Goal: Information Seeking & Learning: Learn about a topic

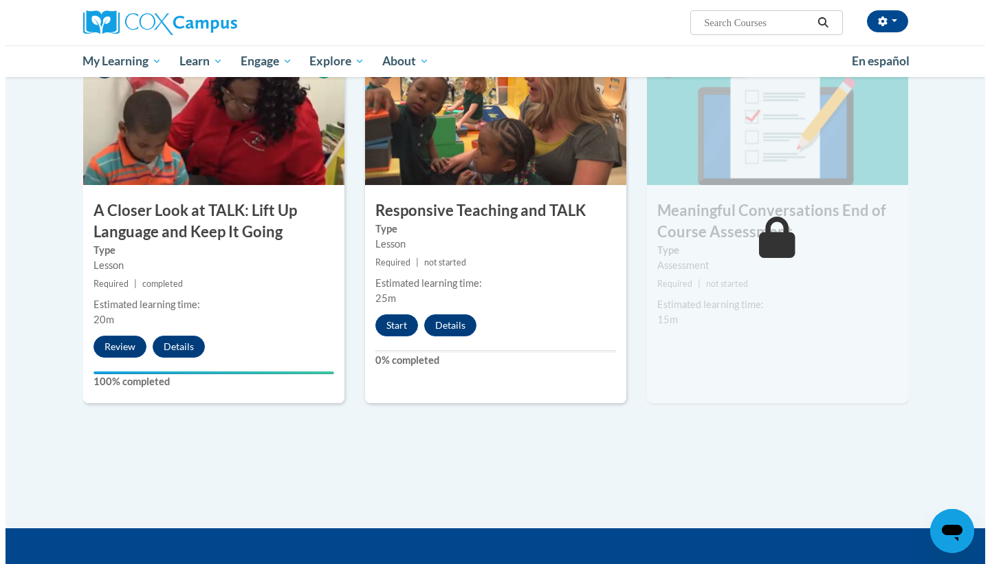
scroll to position [675, 0]
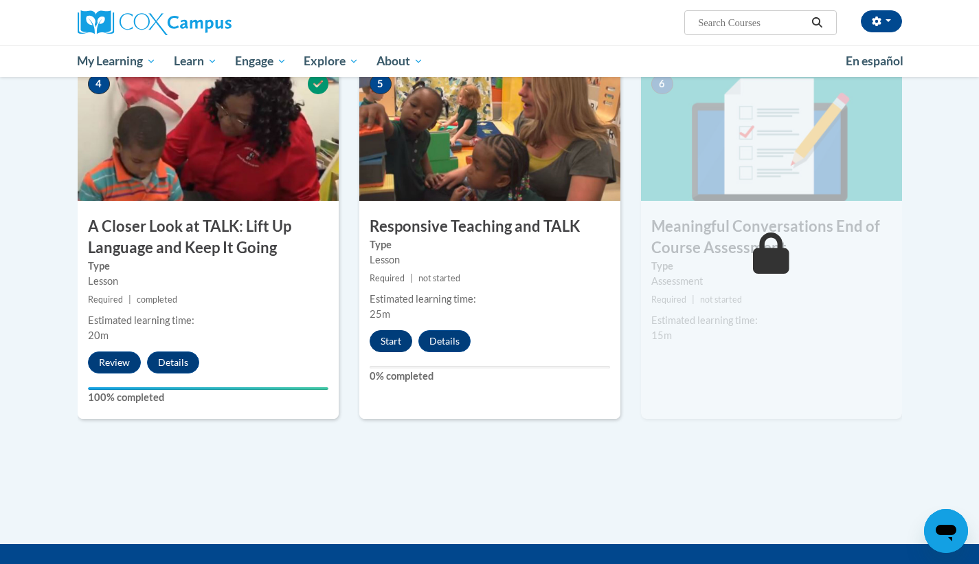
click at [395, 338] on button "Start" at bounding box center [391, 341] width 43 height 22
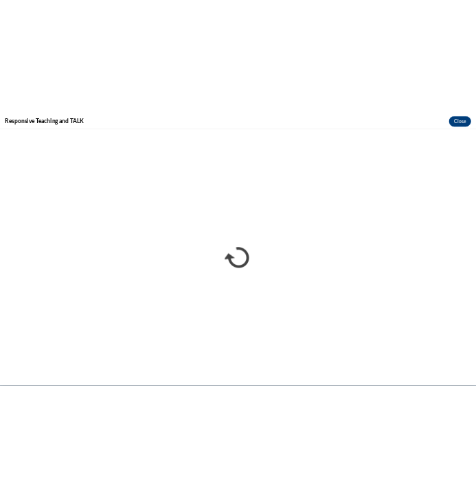
scroll to position [0, 0]
